Goal: Information Seeking & Learning: Learn about a topic

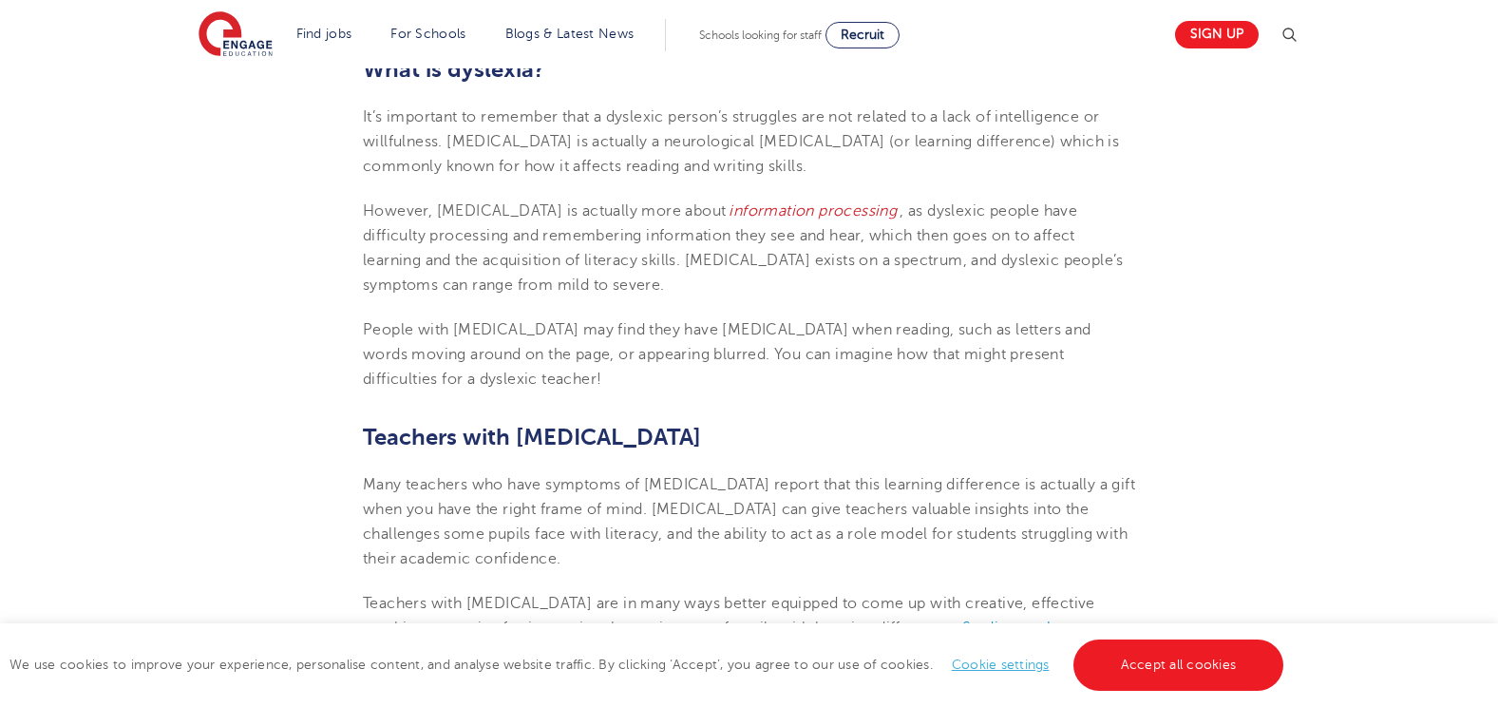
scroll to position [797, 0]
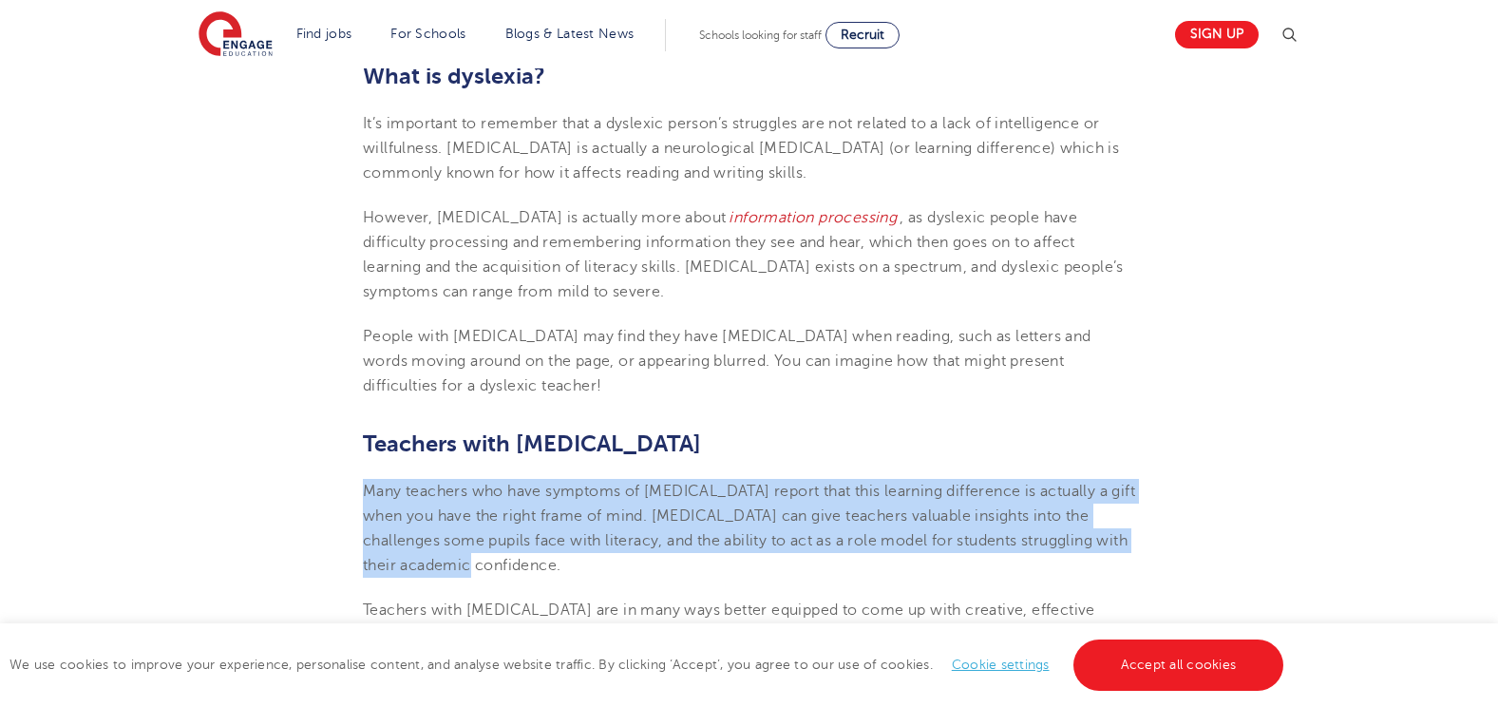
drag, startPoint x: 357, startPoint y: 486, endPoint x: 1012, endPoint y: 565, distance: 659.5
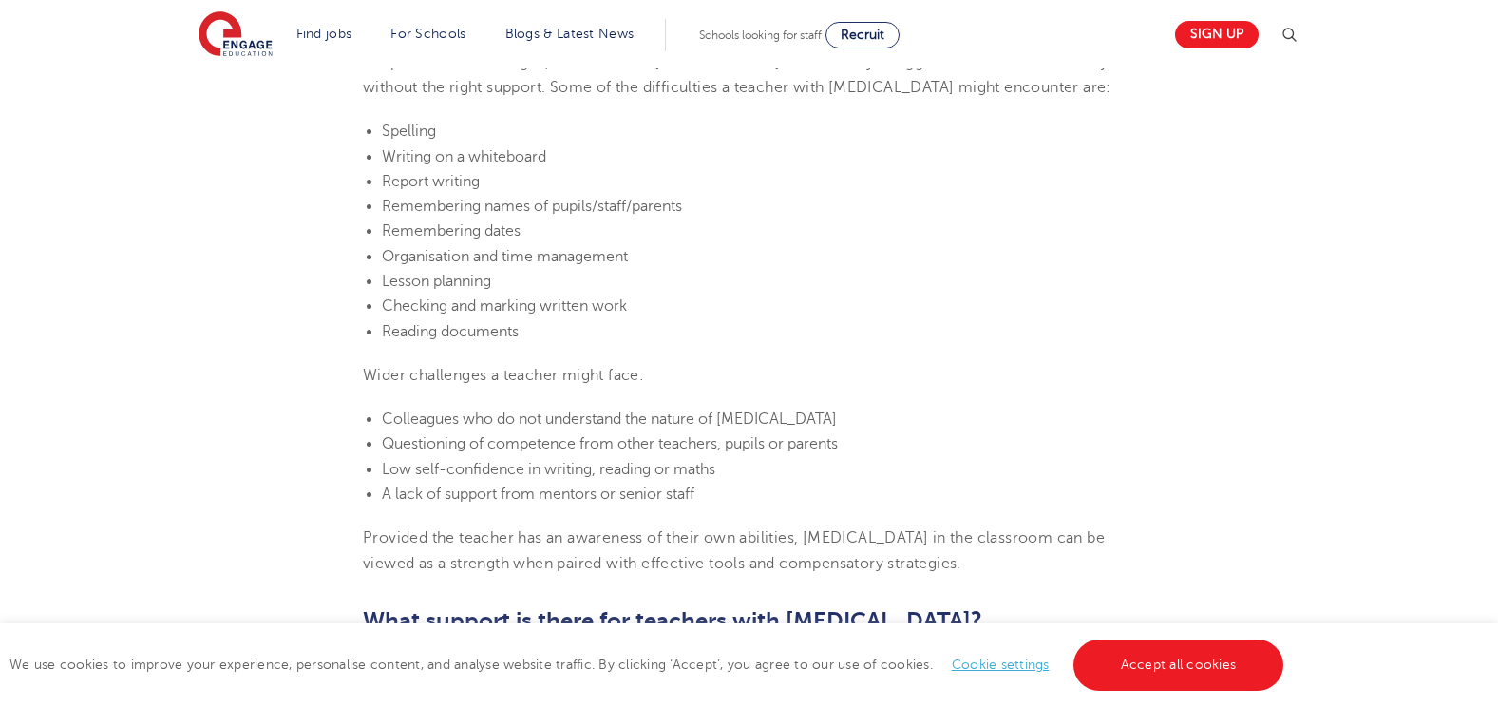
scroll to position [1557, 0]
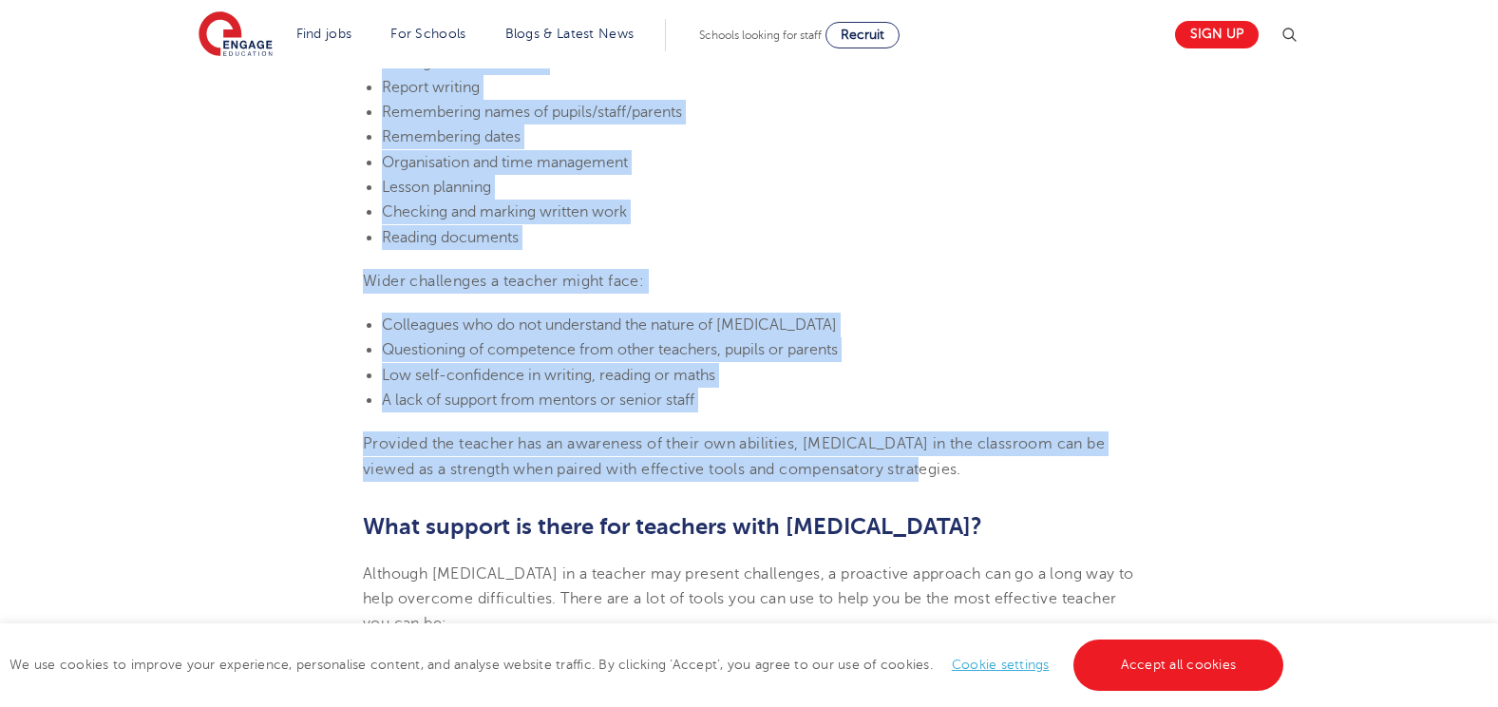
click at [895, 469] on p "Provided the teacher has an awareness of their own abilities, [MEDICAL_DATA] in…" at bounding box center [749, 456] width 772 height 50
copy section "Lore ipsumdol sit amet consecte ad elitsedd eiusmo temp inci utlabore etdolorem…"
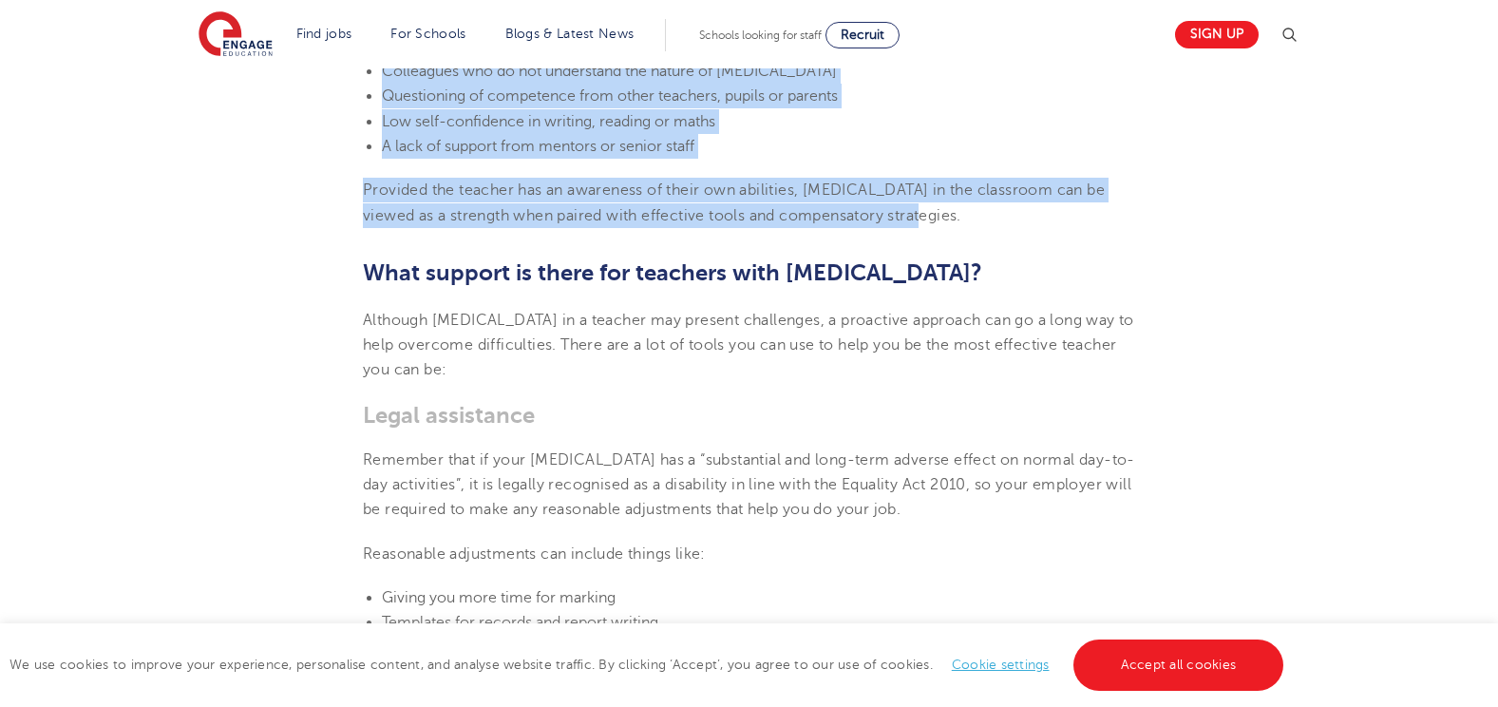
scroll to position [1833, 0]
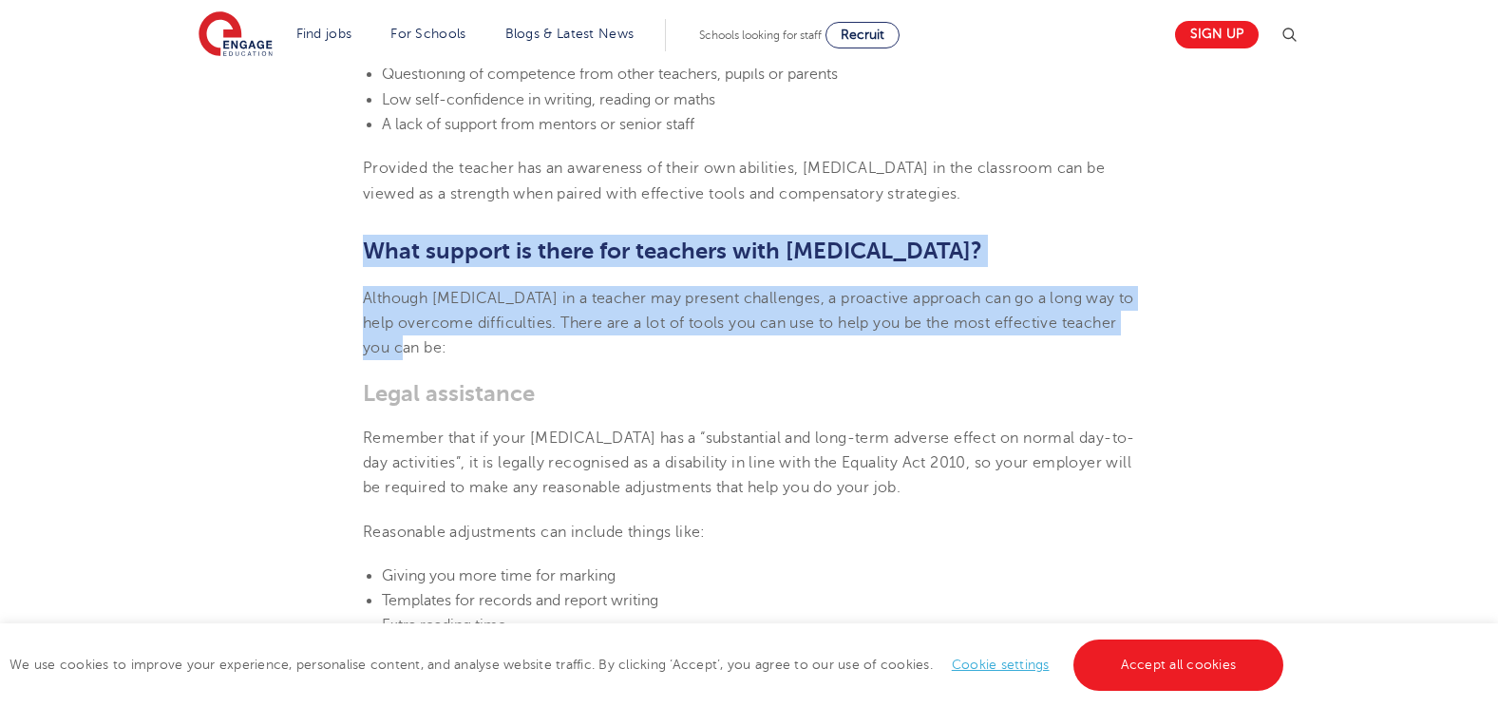
drag, startPoint x: 366, startPoint y: 247, endPoint x: 425, endPoint y: 340, distance: 110.2
click at [425, 340] on section "[DATE] Supporting Teachers with [MEDICAL_DATA] There is a lot of information an…" at bounding box center [749, 366] width 1152 height 3349
copy section "What support is there for teachers with [MEDICAL_DATA]? Although [MEDICAL_DATA]…"
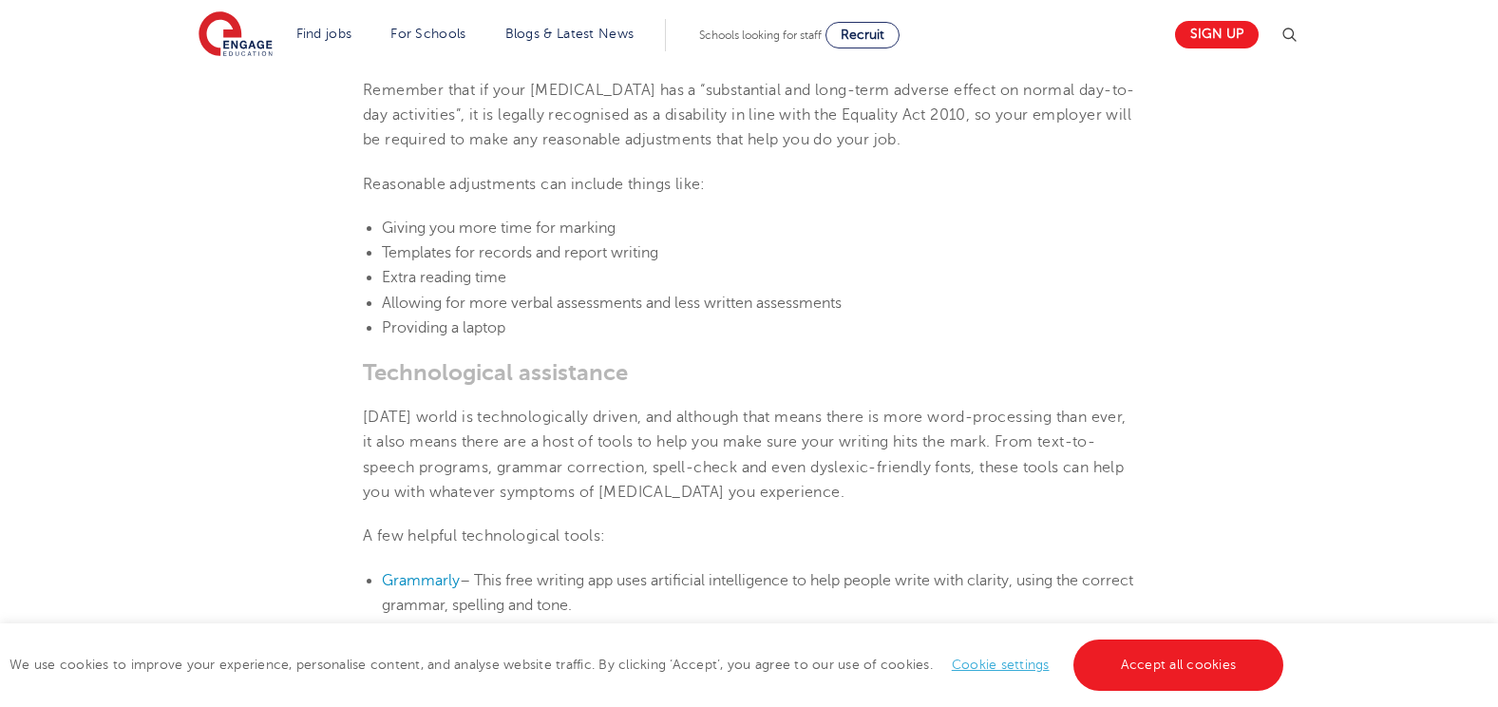
scroll to position [2188, 0]
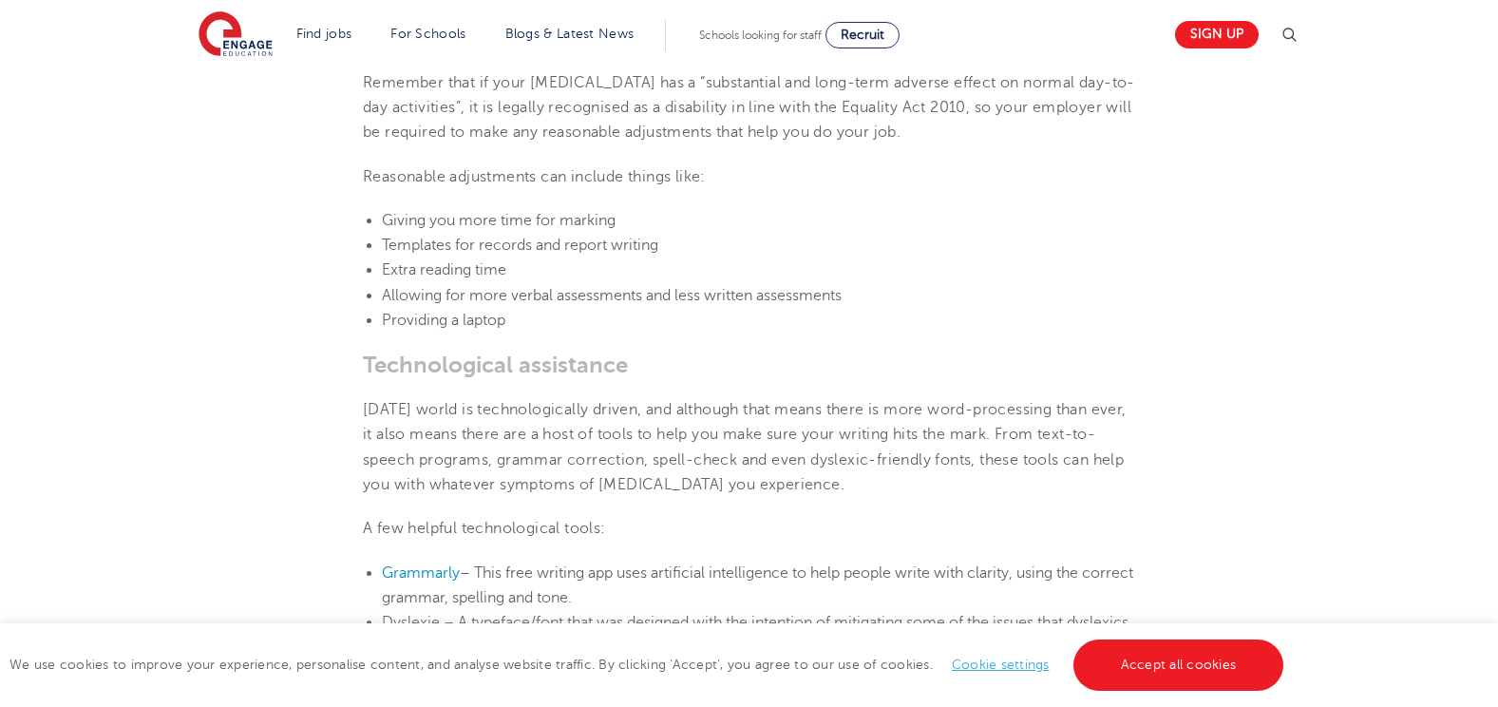
drag, startPoint x: 364, startPoint y: 364, endPoint x: 773, endPoint y: 601, distance: 473.4
click at [773, 601] on section "[DATE] Supporting Teachers with [MEDICAL_DATA] There is a lot of information an…" at bounding box center [749, 10] width 1152 height 3349
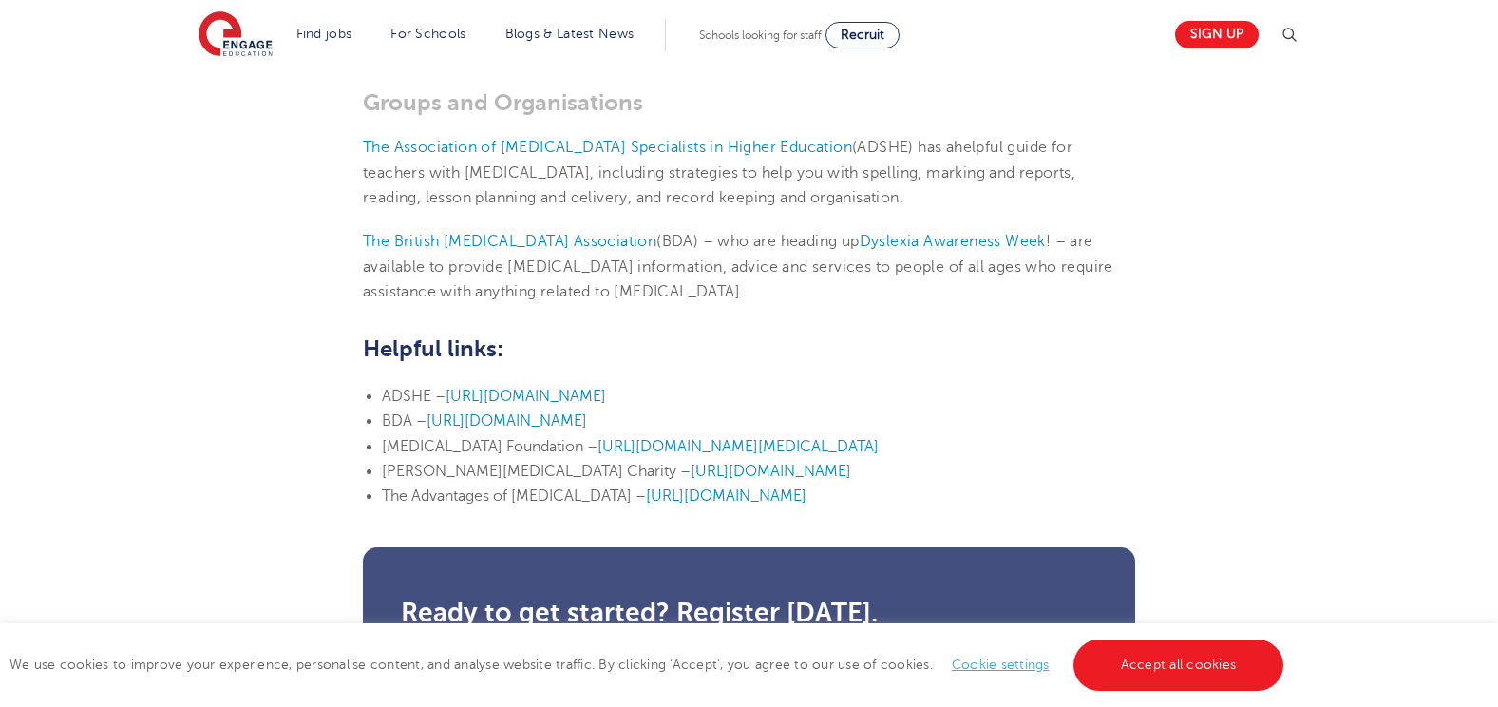
scroll to position [3072, 0]
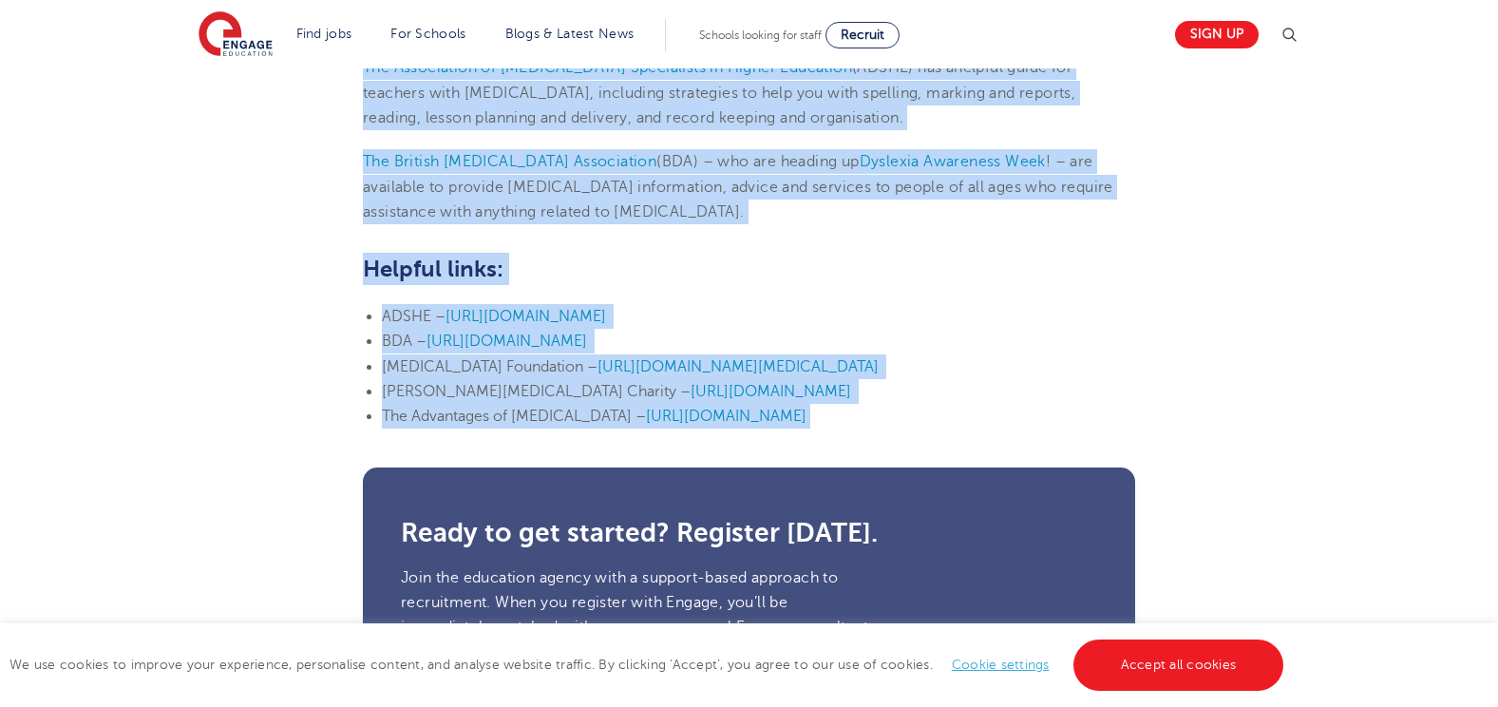
click at [1104, 414] on li "The Advantages of [MEDICAL_DATA] – [URL][DOMAIN_NAME]" at bounding box center [758, 416] width 753 height 25
copy section "Loremipsumdol sitametcon Adipi’e seddo ei temporincididun utlabo, etd magnaali …"
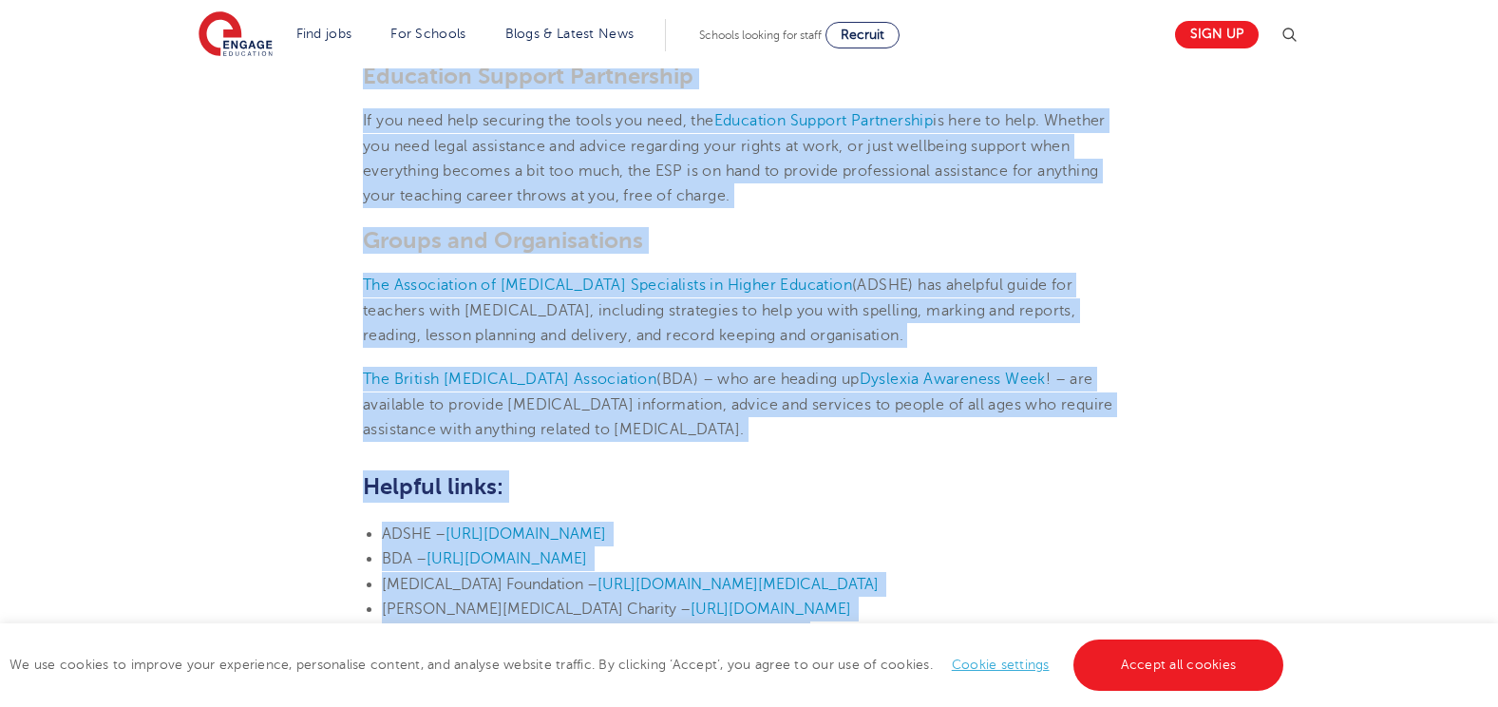
scroll to position [2948, 0]
